Goal: Information Seeking & Learning: Learn about a topic

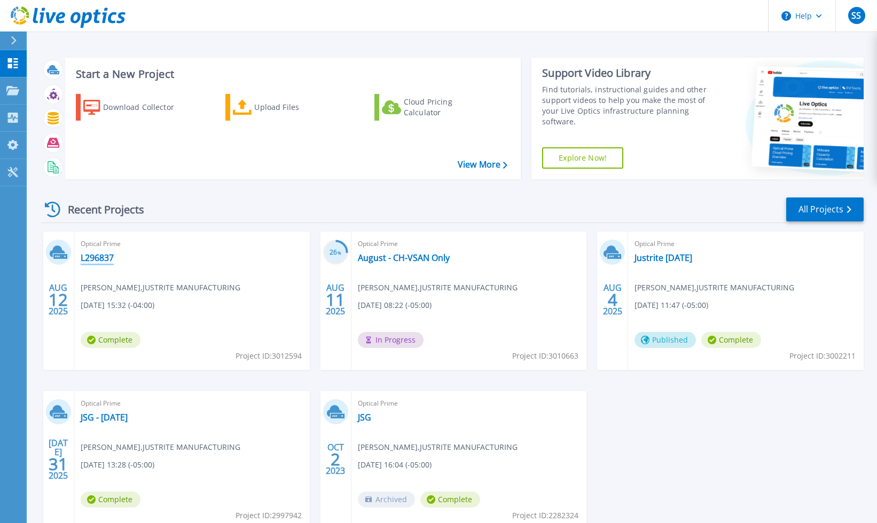
click at [107, 256] on link "L296837" at bounding box center [97, 258] width 33 height 11
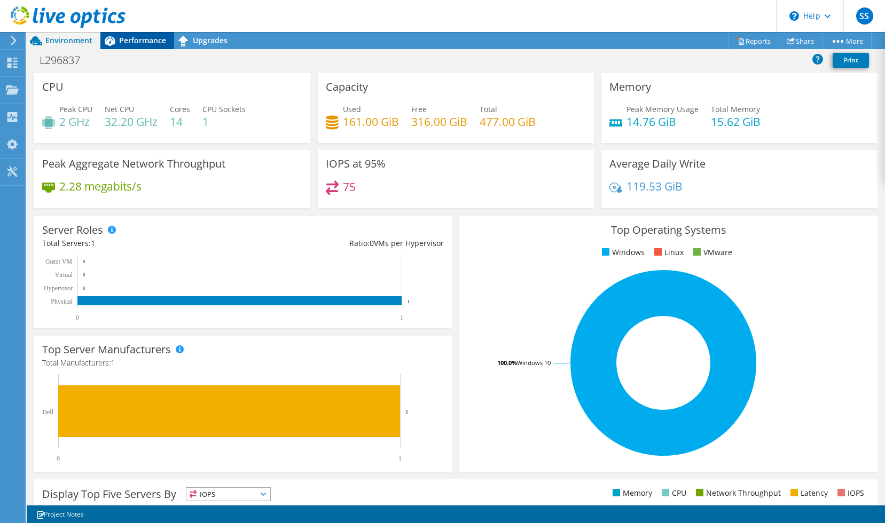
click at [140, 41] on span "Performance" at bounding box center [142, 40] width 47 height 10
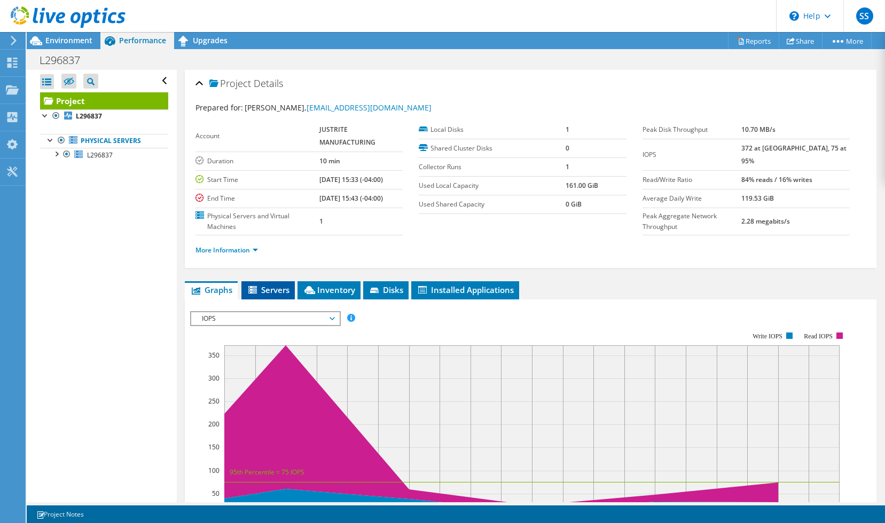
click at [267, 291] on span "Servers" at bounding box center [268, 290] width 43 height 11
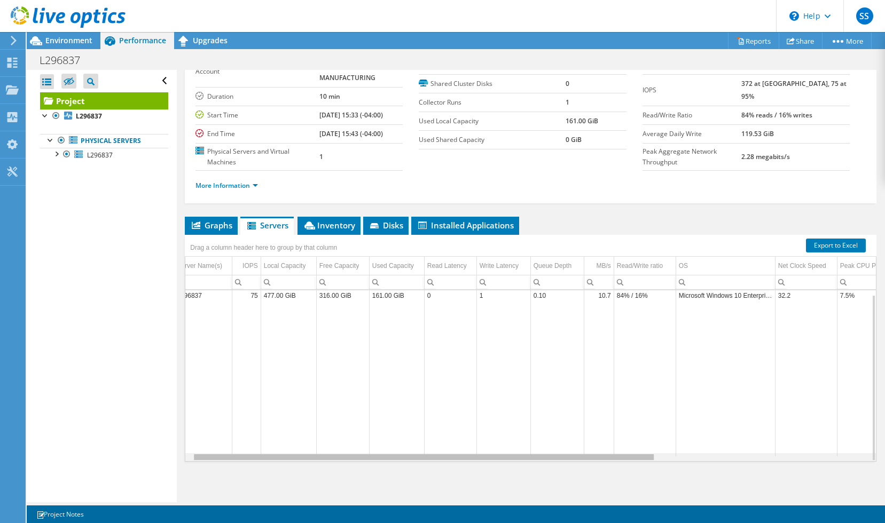
drag, startPoint x: 551, startPoint y: 458, endPoint x: 588, endPoint y: 461, distance: 37.0
click at [588, 461] on body "SS End User [PERSON_NAME] [EMAIL_ADDRESS][DOMAIN_NAME] JUSTRITE MANUFACTURING M…" at bounding box center [442, 261] width 885 height 523
click at [332, 228] on span "Inventory" at bounding box center [329, 225] width 52 height 11
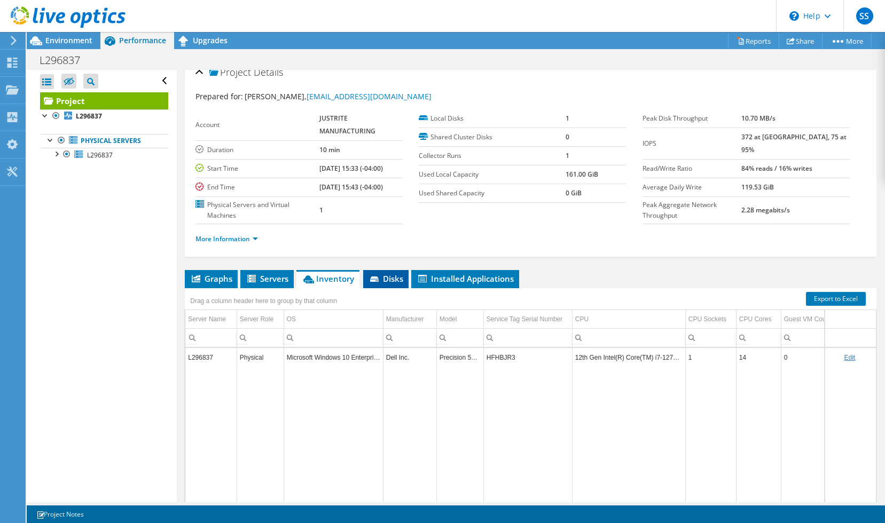
click at [382, 277] on span "Disks" at bounding box center [386, 278] width 35 height 11
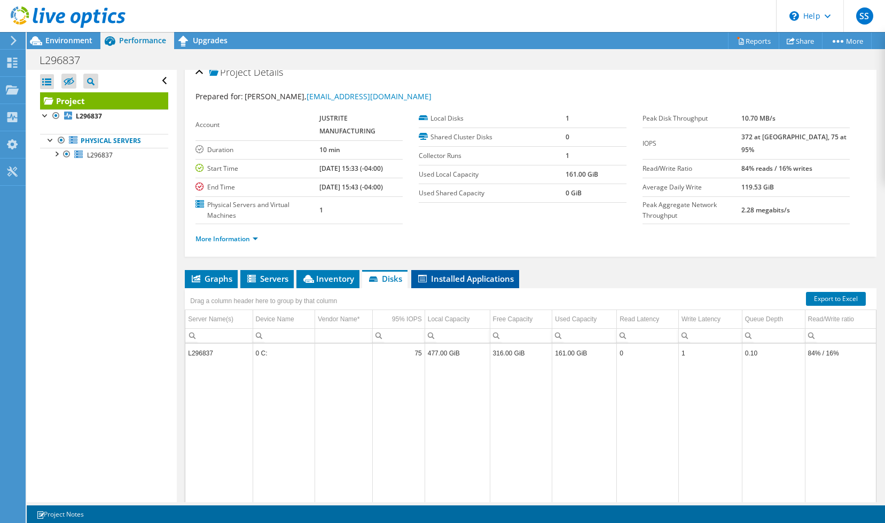
click at [433, 286] on li "Installed Applications" at bounding box center [465, 279] width 108 height 18
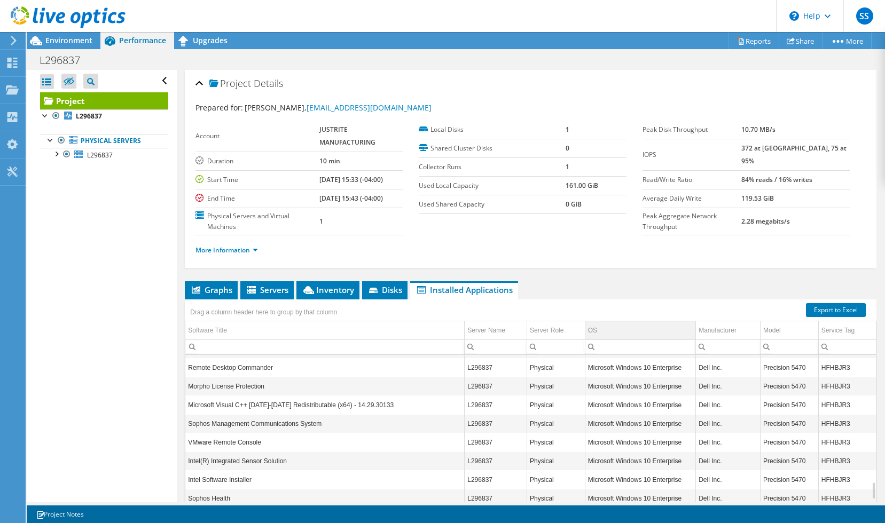
scroll to position [1241, 0]
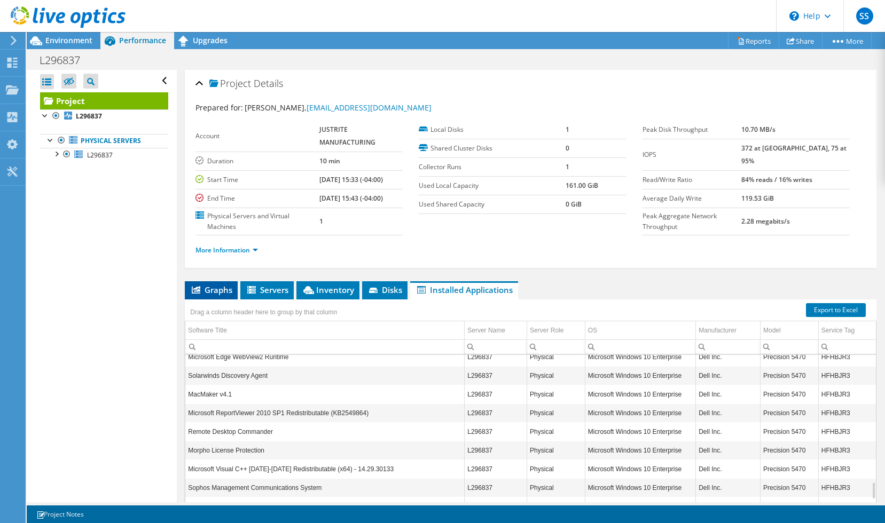
click at [201, 288] on span "Graphs" at bounding box center [211, 290] width 42 height 11
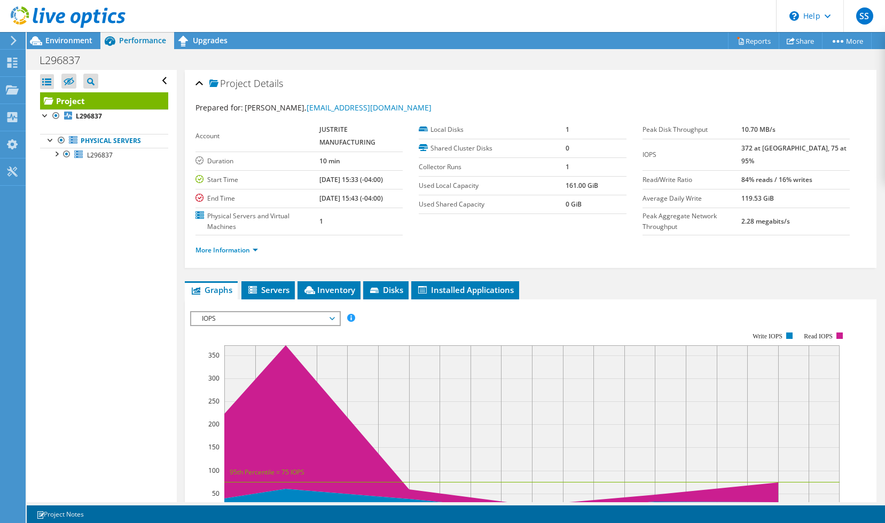
click at [218, 322] on span "IOPS" at bounding box center [265, 318] width 137 height 13
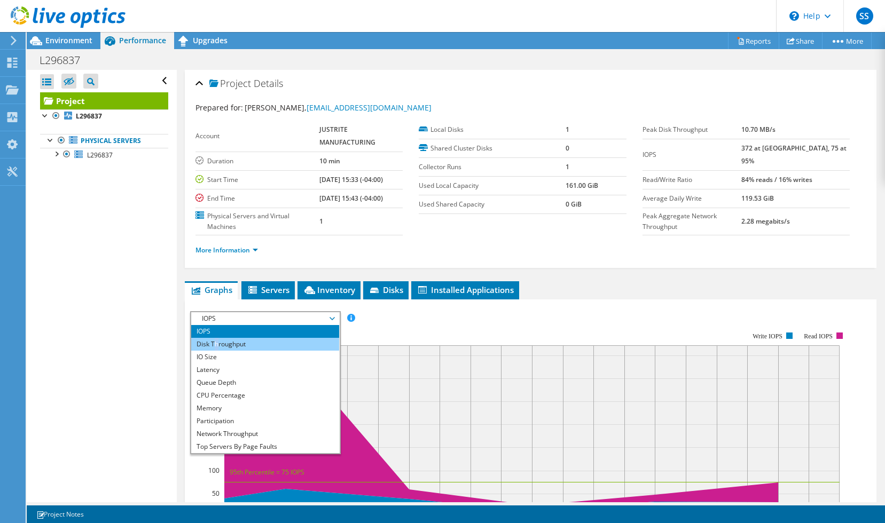
click at [216, 339] on li "Disk Throughput" at bounding box center [265, 344] width 148 height 13
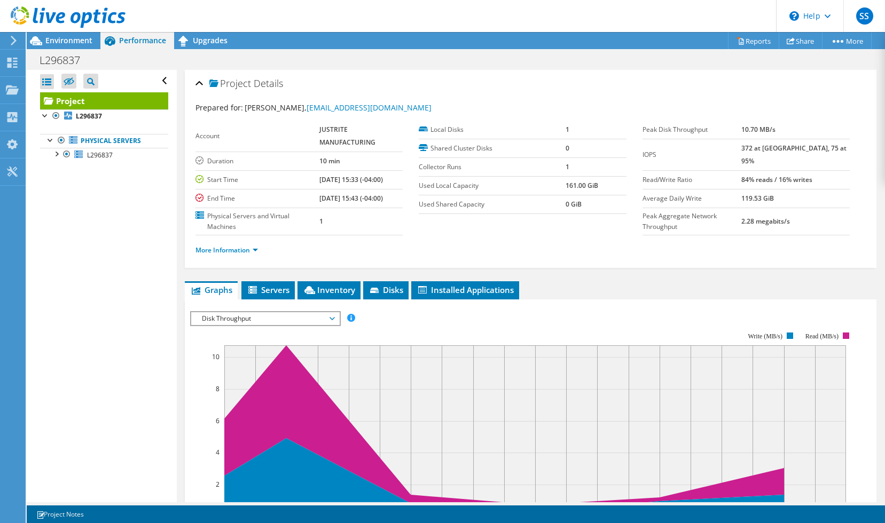
drag, startPoint x: 216, startPoint y: 339, endPoint x: 210, endPoint y: 320, distance: 19.6
click at [210, 320] on span "Disk Throughput" at bounding box center [265, 318] width 137 height 13
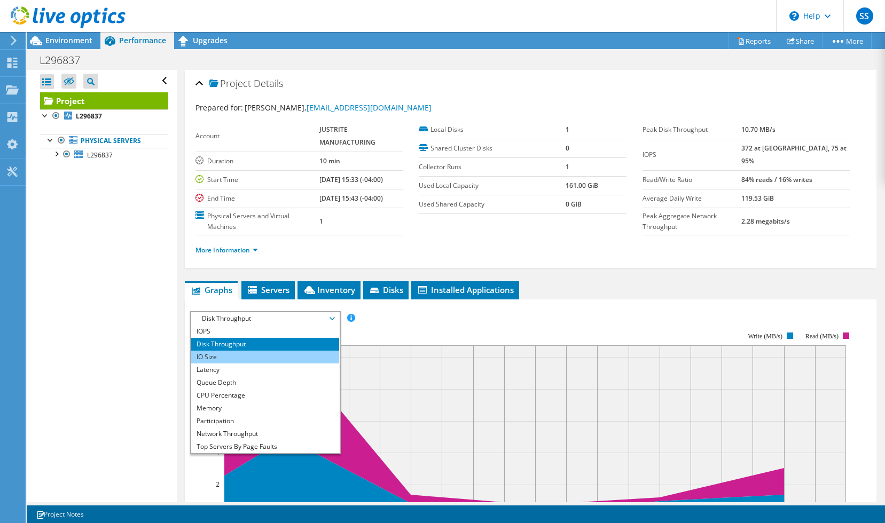
click at [206, 355] on li "IO Size" at bounding box center [265, 357] width 148 height 13
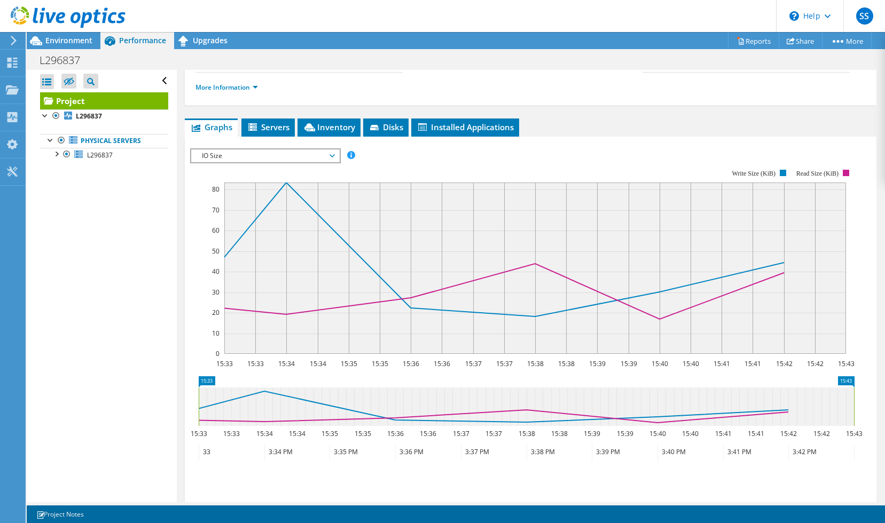
scroll to position [160, 0]
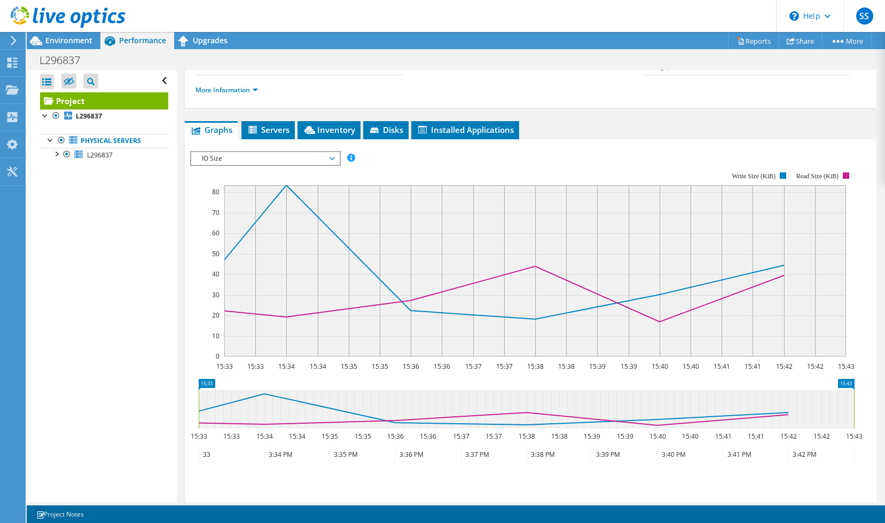
click at [221, 155] on span "IO Size" at bounding box center [265, 158] width 137 height 13
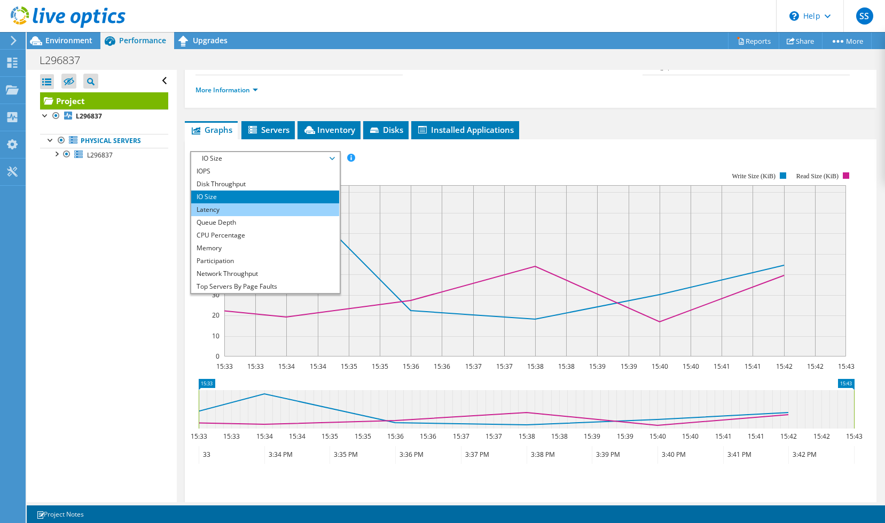
click at [217, 209] on li "Latency" at bounding box center [265, 210] width 148 height 13
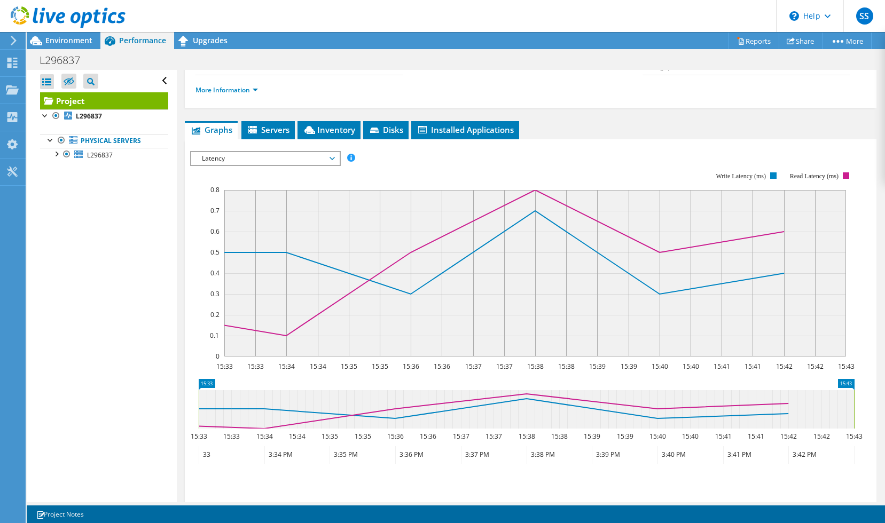
click at [219, 161] on span "Latency" at bounding box center [265, 158] width 137 height 13
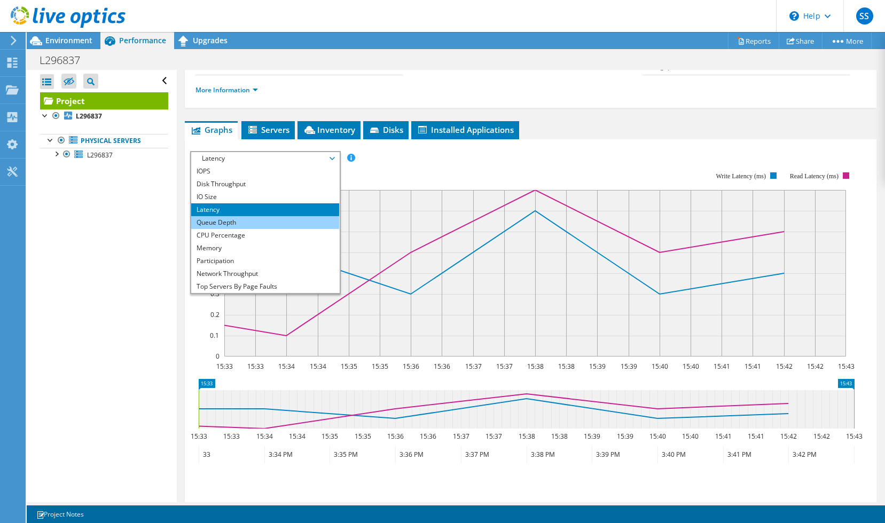
click at [214, 219] on li "Queue Depth" at bounding box center [265, 222] width 148 height 13
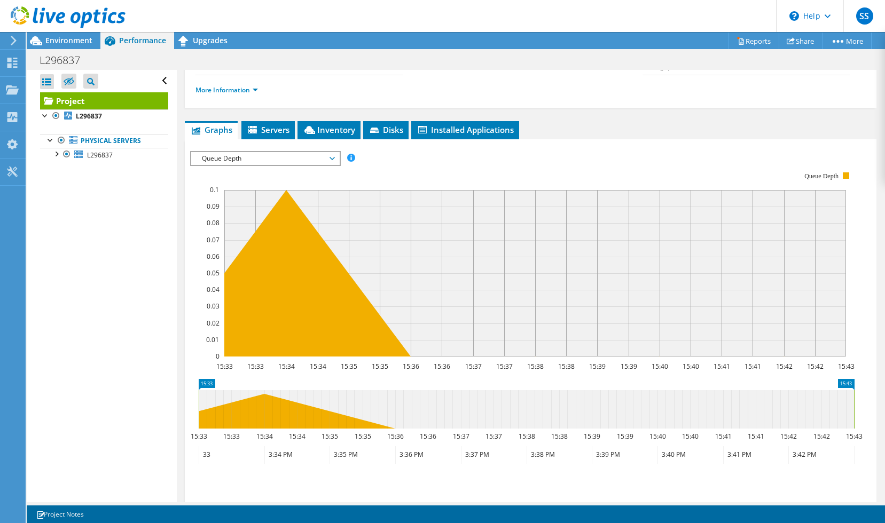
click at [213, 158] on span "Queue Depth" at bounding box center [265, 158] width 137 height 13
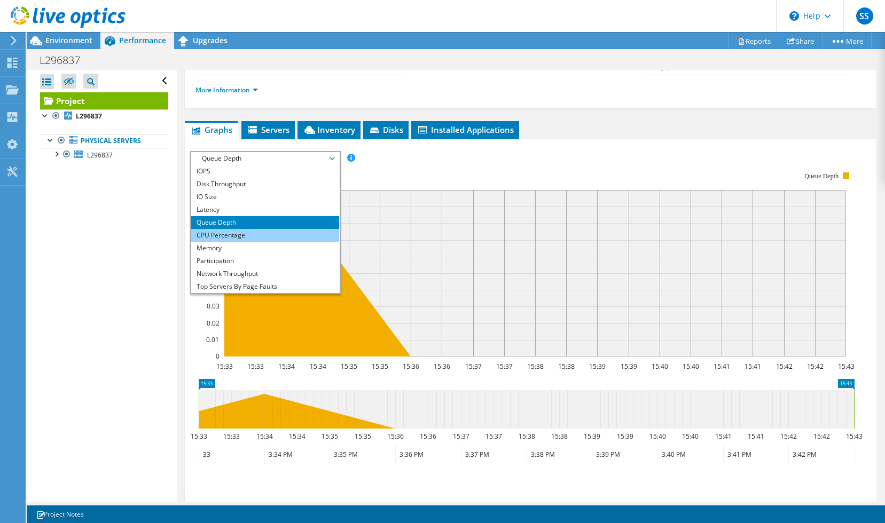
click at [213, 233] on li "CPU Percentage" at bounding box center [265, 235] width 148 height 13
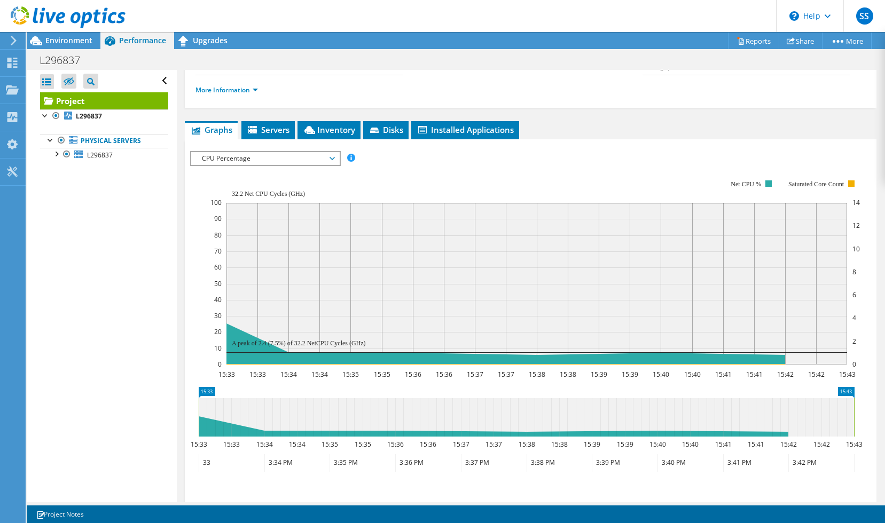
click at [225, 158] on span "CPU Percentage" at bounding box center [265, 158] width 137 height 13
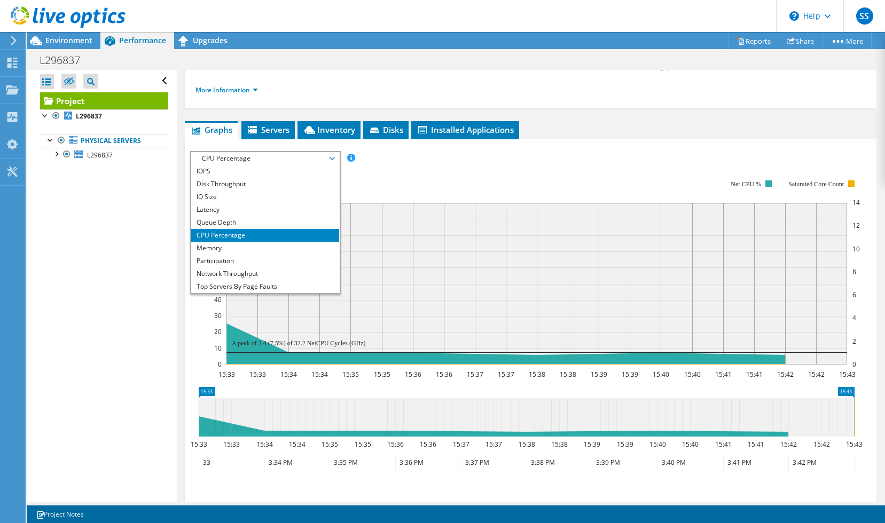
click at [225, 241] on li "CPU Percentage" at bounding box center [265, 235] width 148 height 13
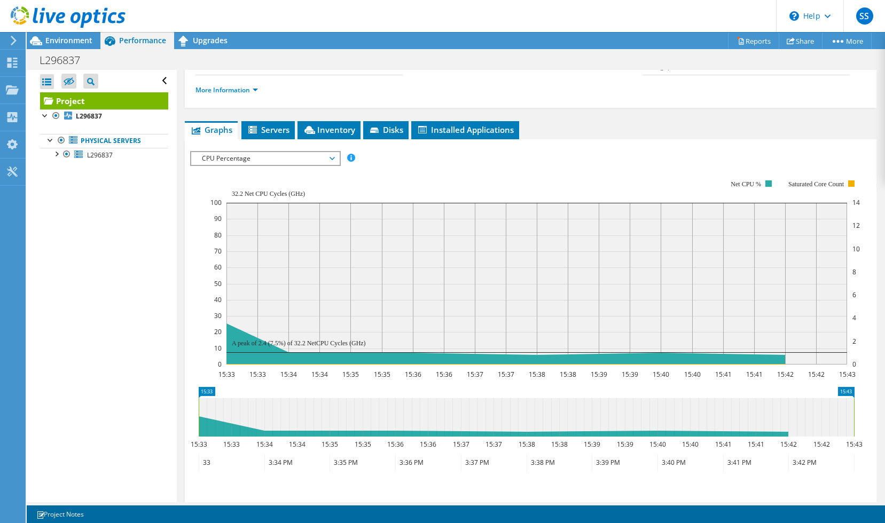
click at [210, 161] on span "CPU Percentage" at bounding box center [265, 158] width 137 height 13
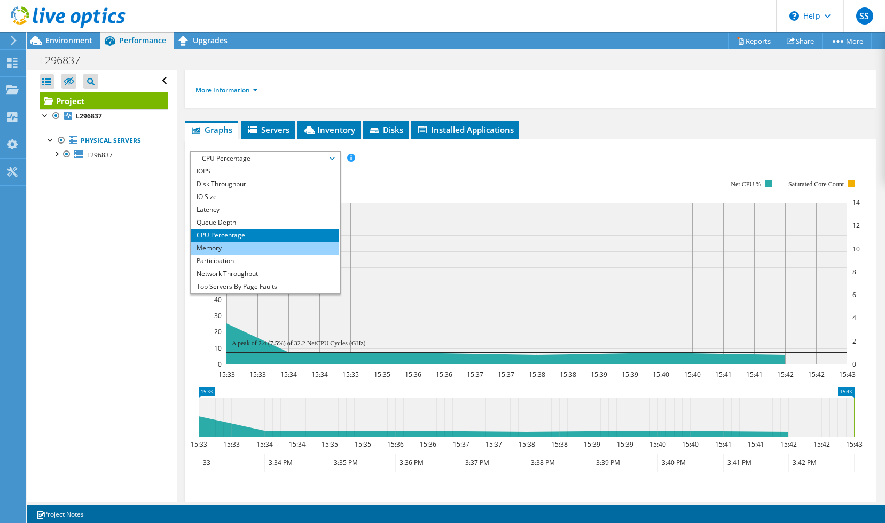
click at [208, 244] on li "Memory" at bounding box center [265, 248] width 148 height 13
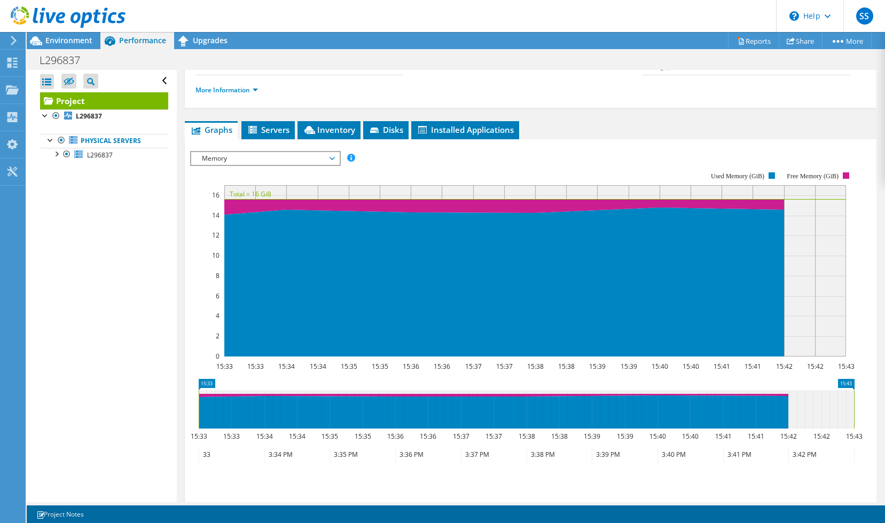
click at [229, 160] on span "Memory" at bounding box center [265, 158] width 137 height 13
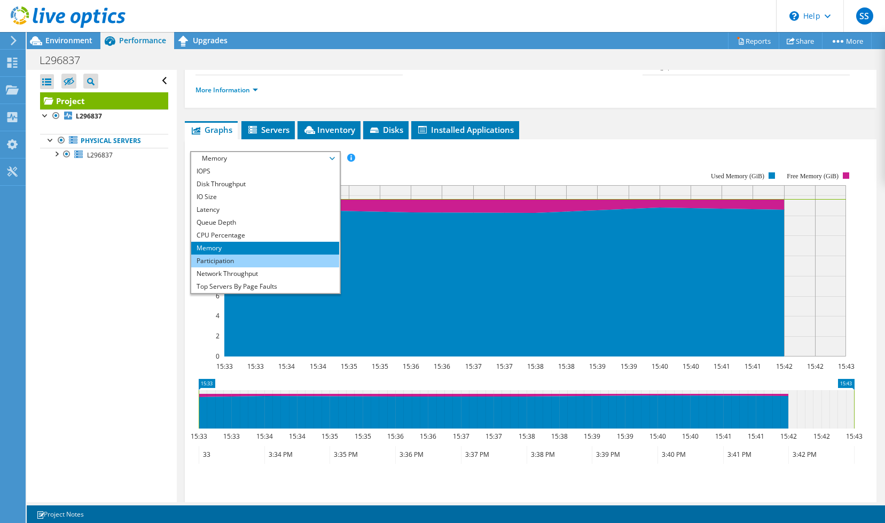
click at [222, 256] on li "Participation" at bounding box center [265, 261] width 148 height 13
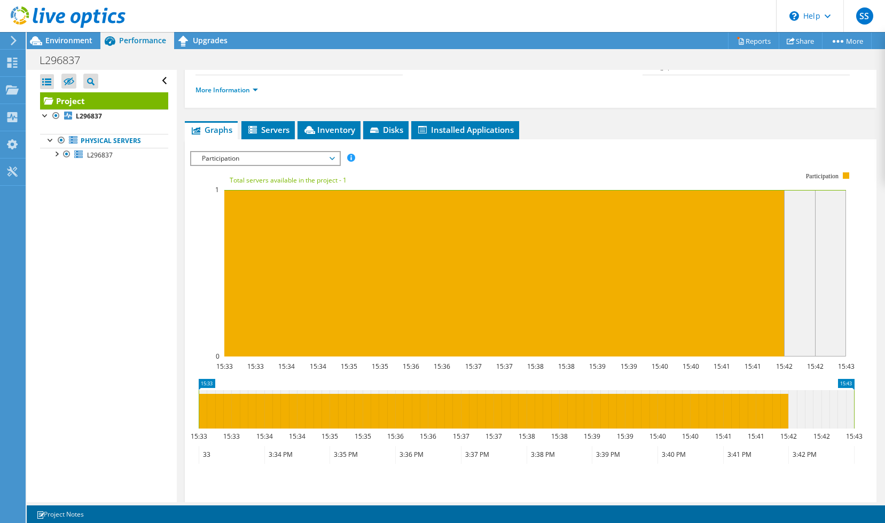
click at [220, 162] on span "Participation" at bounding box center [265, 158] width 137 height 13
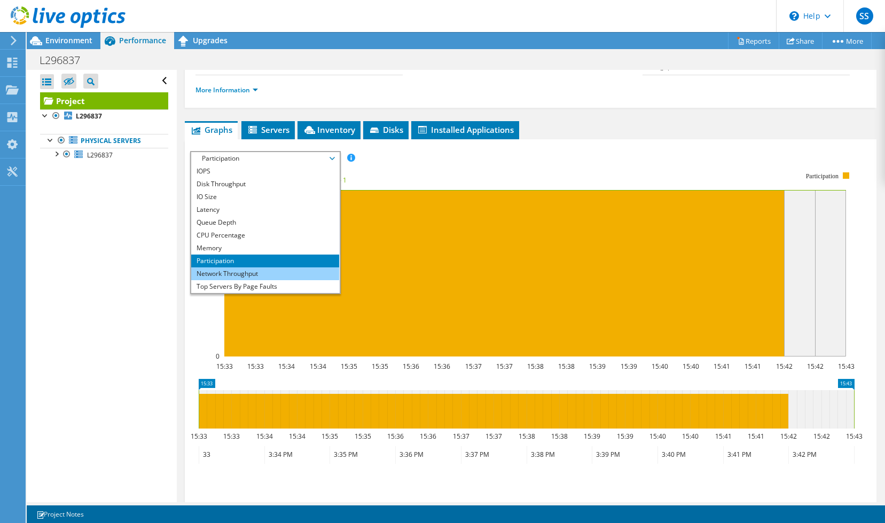
click at [217, 275] on li "Network Throughput" at bounding box center [265, 274] width 148 height 13
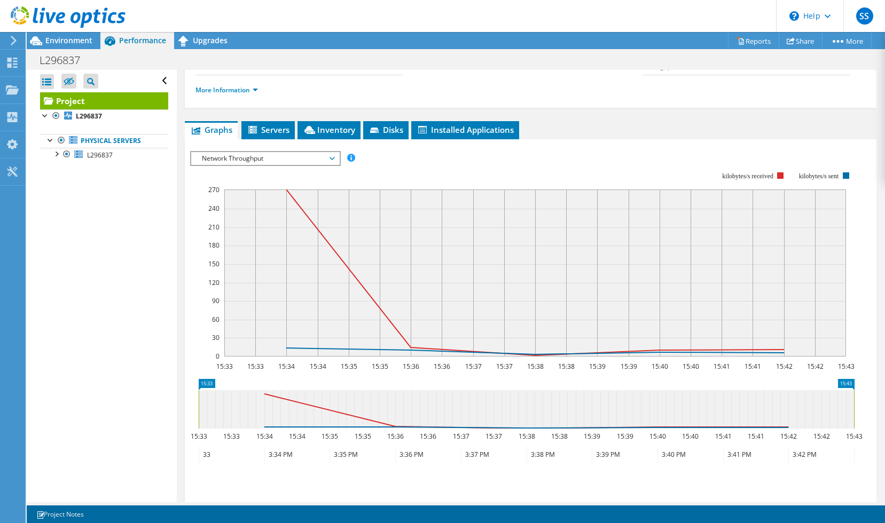
click at [215, 166] on div "Network Throughput IOPS Disk Throughput IO Size Latency Queue Depth CPU Percent…" at bounding box center [265, 158] width 151 height 15
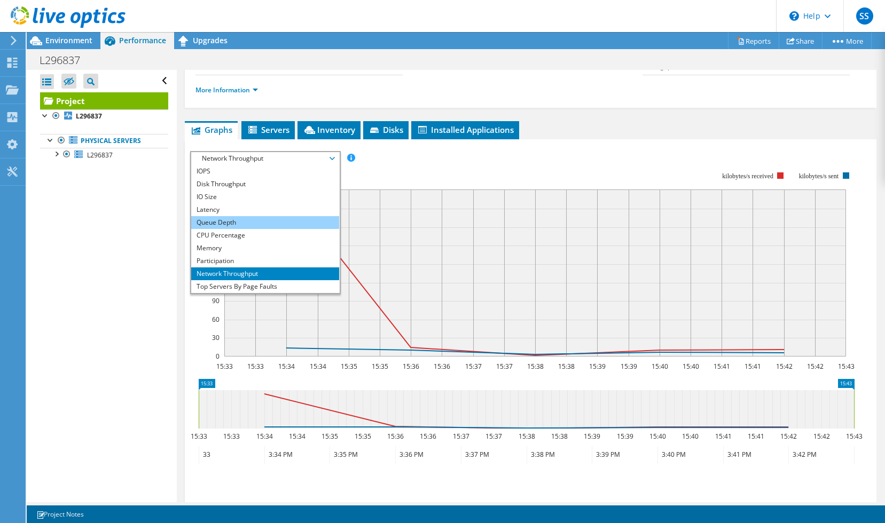
scroll to position [38, 0]
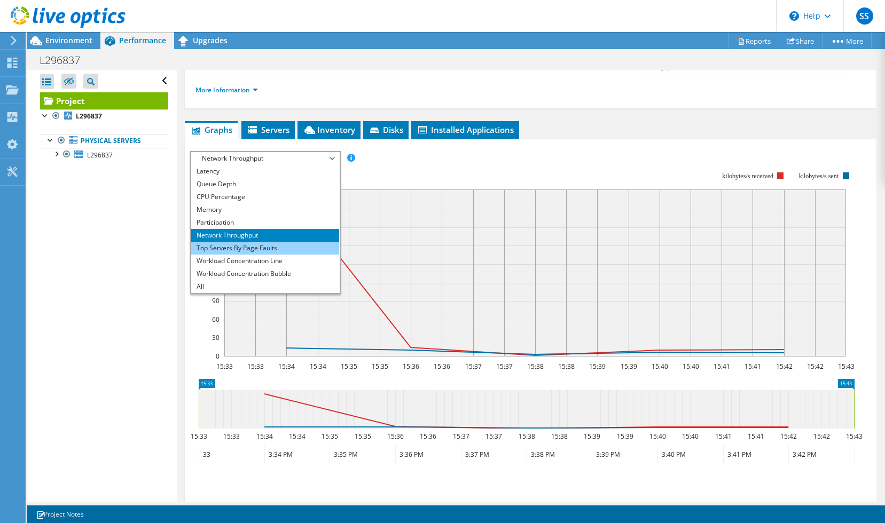
click at [215, 246] on li "Top Servers By Page Faults" at bounding box center [265, 248] width 148 height 13
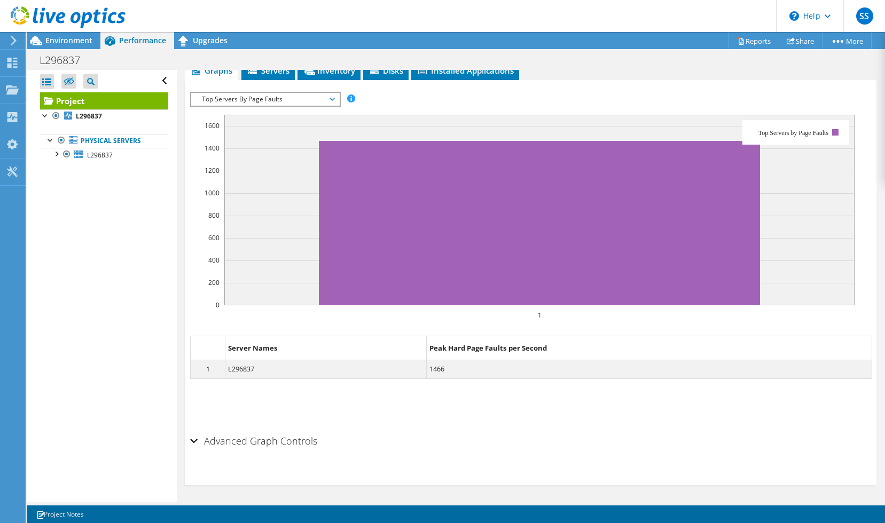
scroll to position [221, 0]
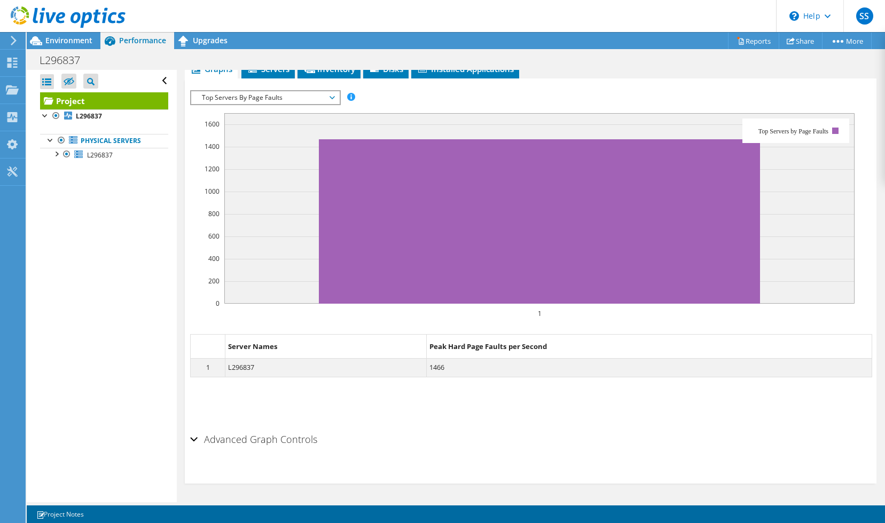
click at [205, 435] on h2 "Advanced Graph Controls" at bounding box center [253, 439] width 127 height 21
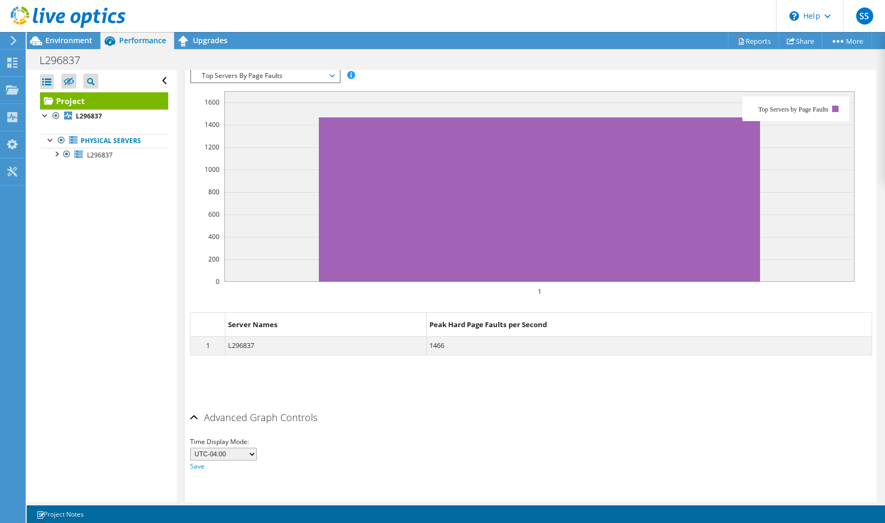
scroll to position [264, 0]
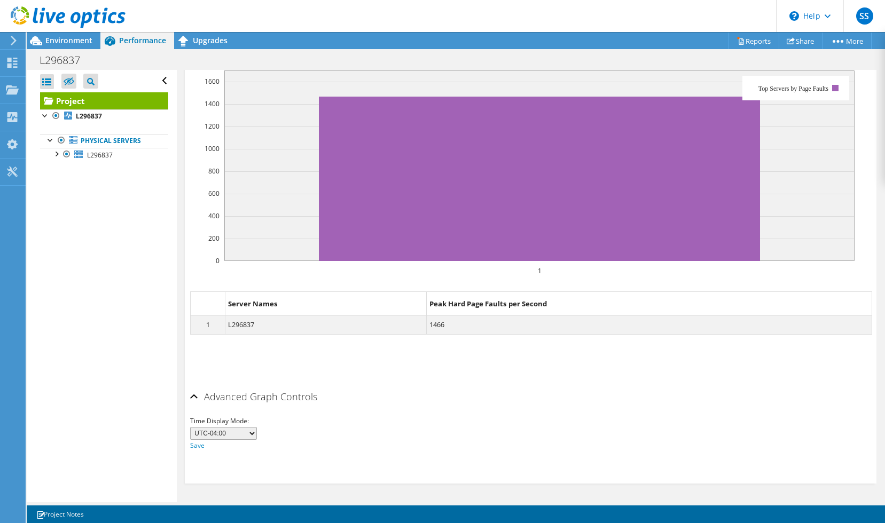
click at [264, 387] on h2 "Advanced Graph Controls" at bounding box center [253, 396] width 127 height 21
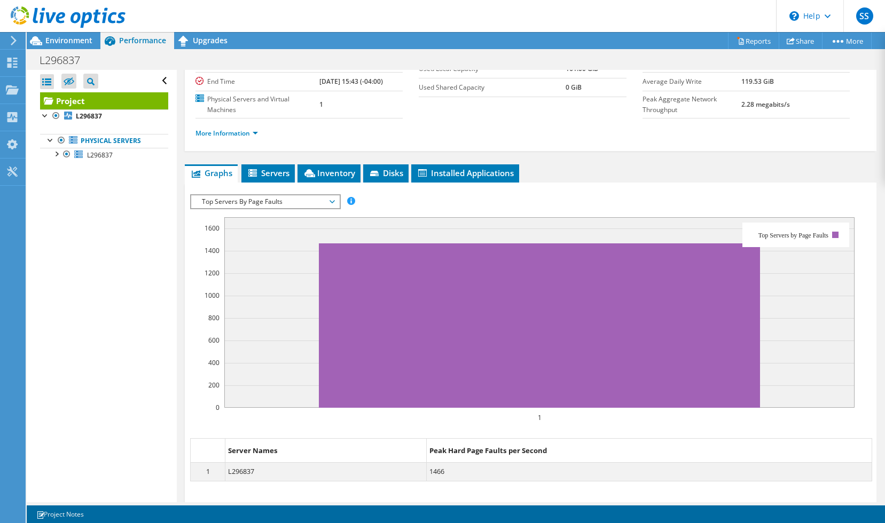
scroll to position [114, 0]
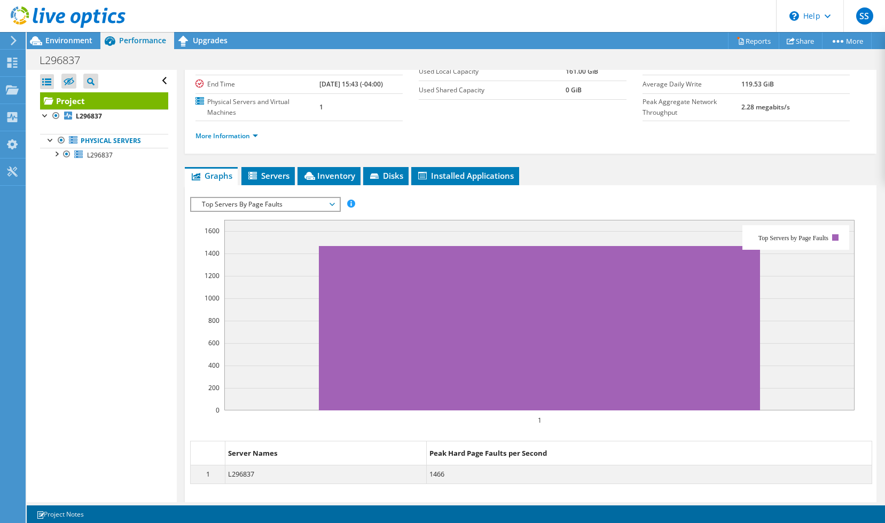
click at [265, 205] on span "Top Servers By Page Faults" at bounding box center [265, 204] width 137 height 13
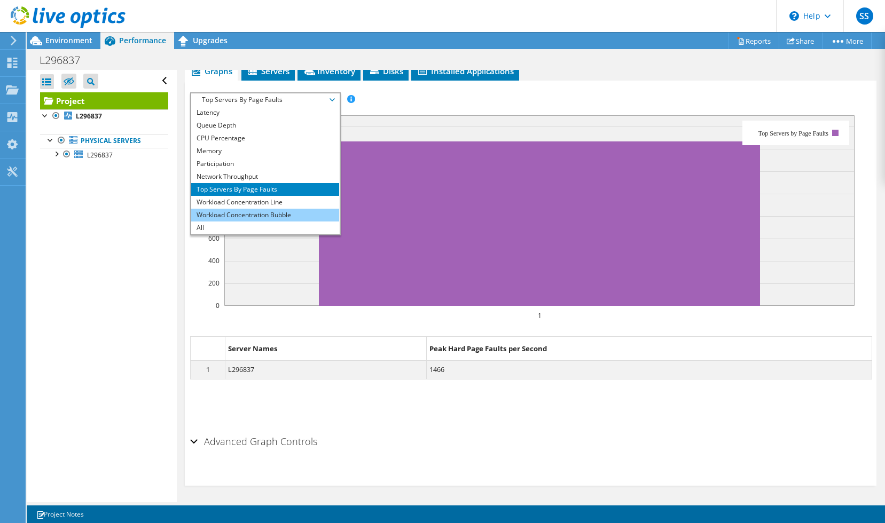
scroll to position [221, 0]
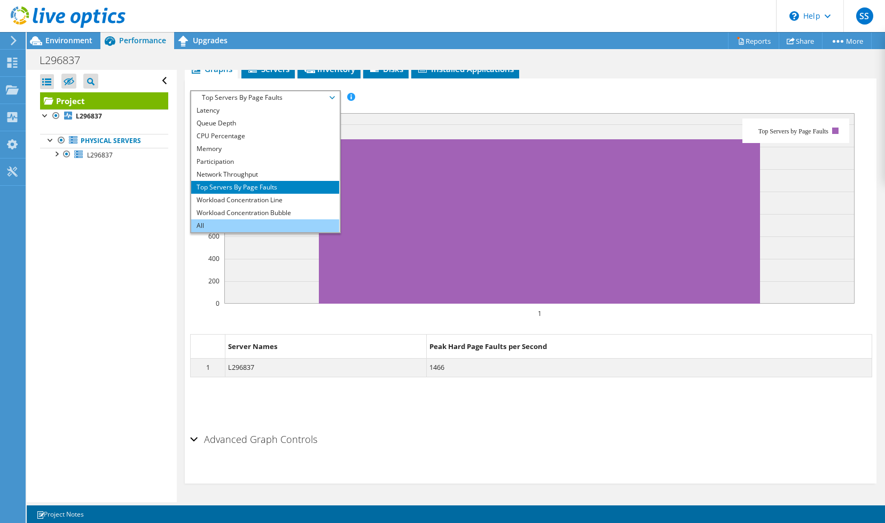
click at [257, 228] on li "All" at bounding box center [265, 226] width 148 height 13
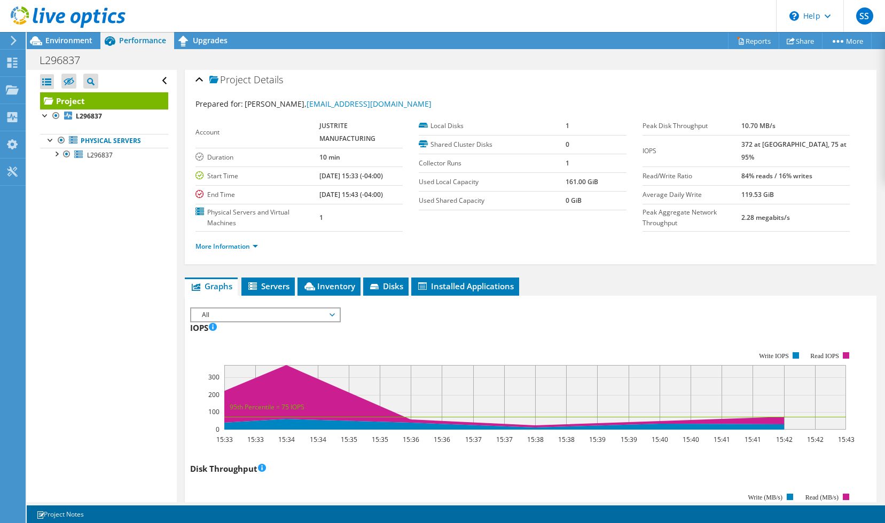
scroll to position [0, 0]
